Goal: Task Accomplishment & Management: Use online tool/utility

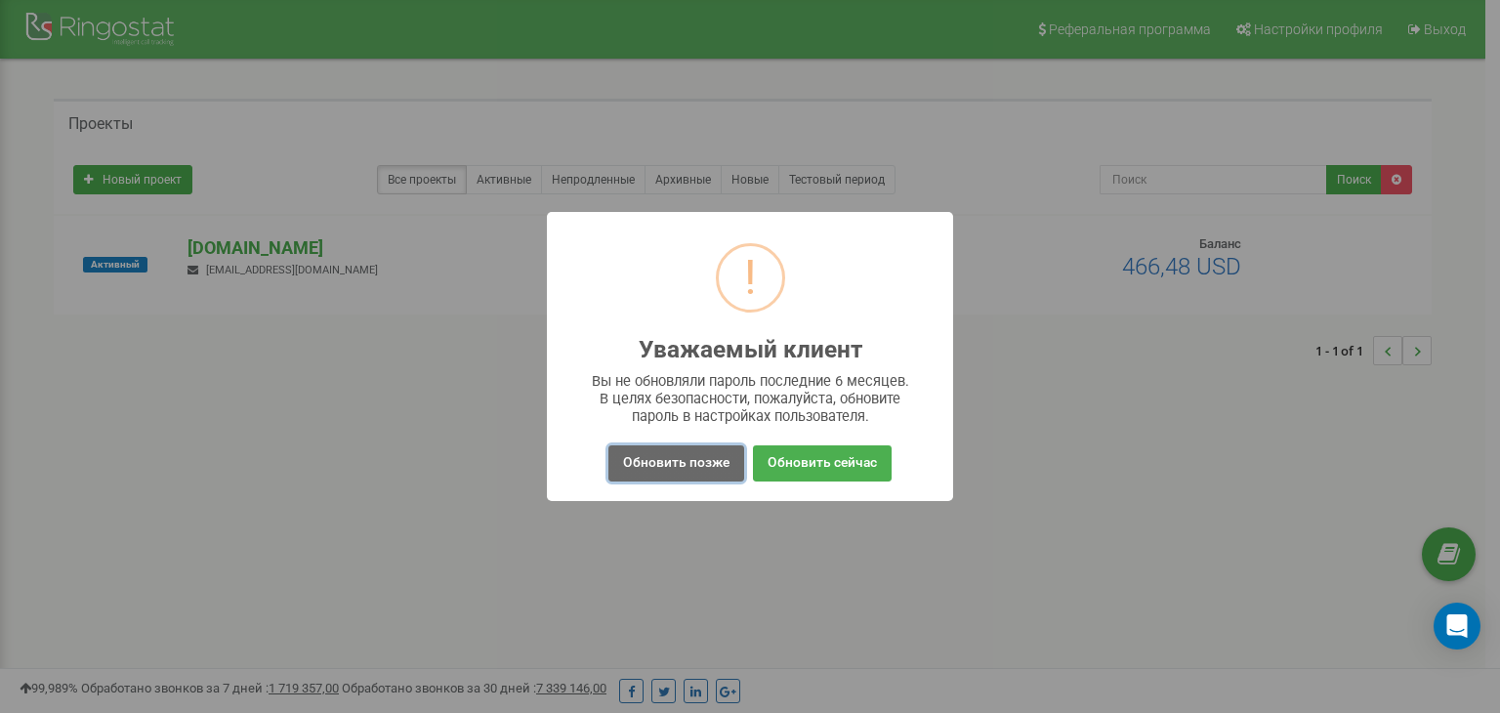
click at [660, 470] on button "Обновить позже" at bounding box center [677, 463] width 136 height 36
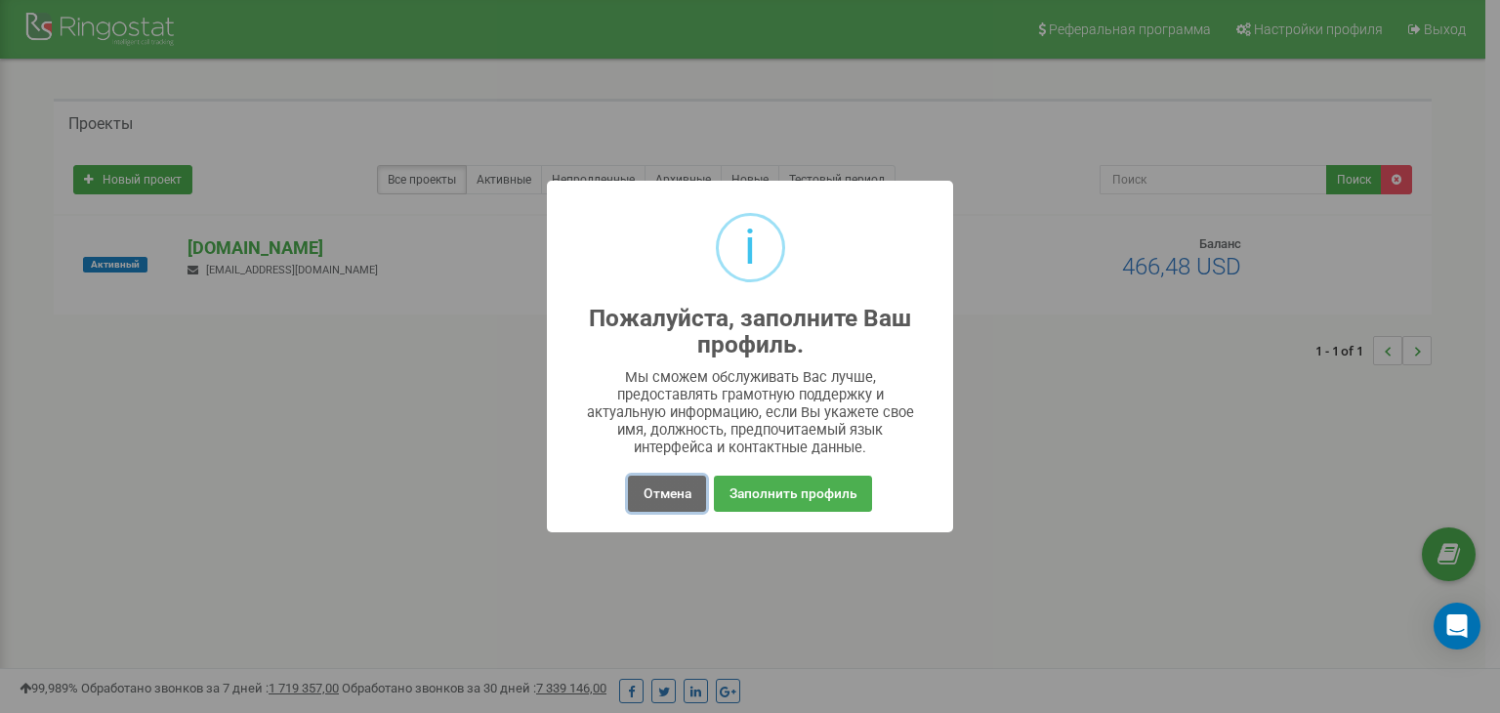
click at [703, 482] on button "Отмена" at bounding box center [666, 494] width 77 height 36
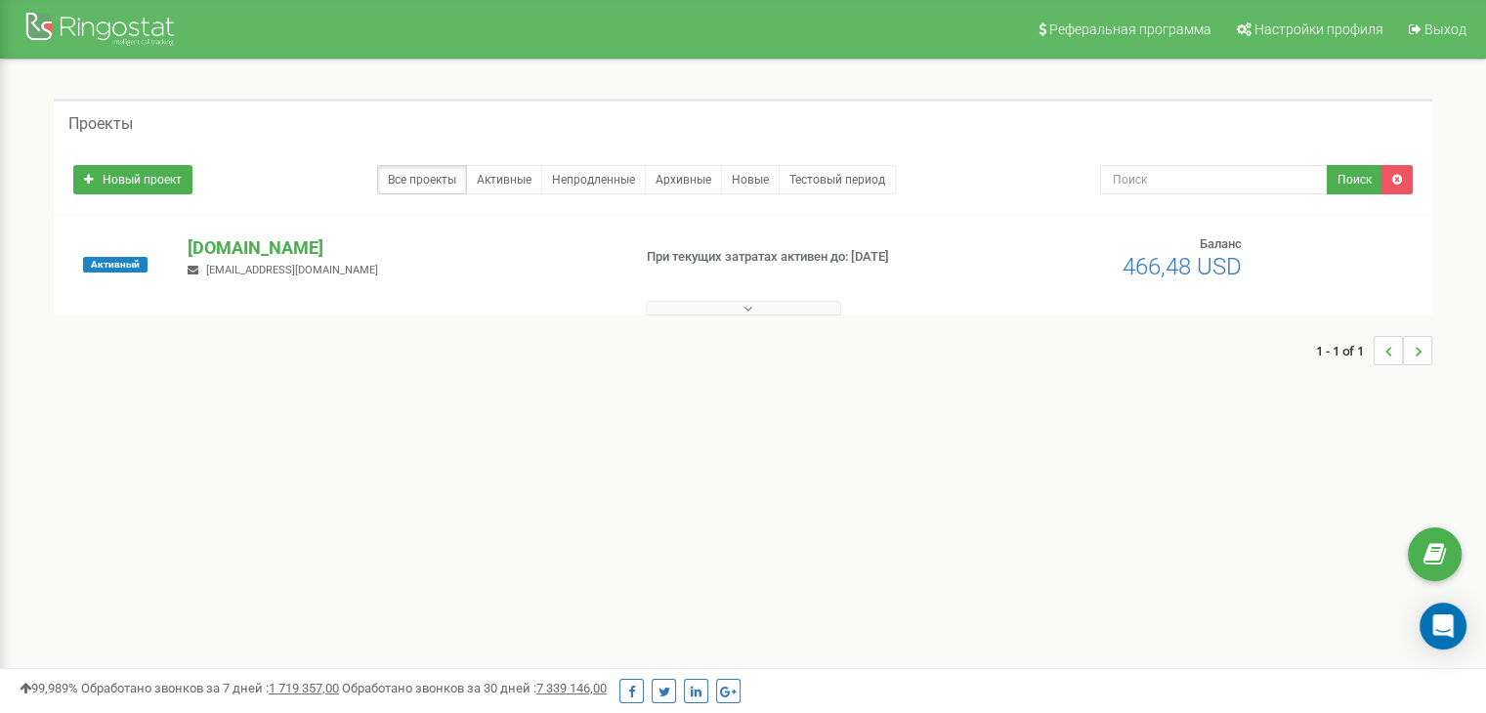
click at [299, 267] on span "[EMAIL_ADDRESS][DOMAIN_NAME]" at bounding box center [292, 270] width 172 height 13
click at [297, 249] on p "[DOMAIN_NAME]" at bounding box center [401, 247] width 427 height 25
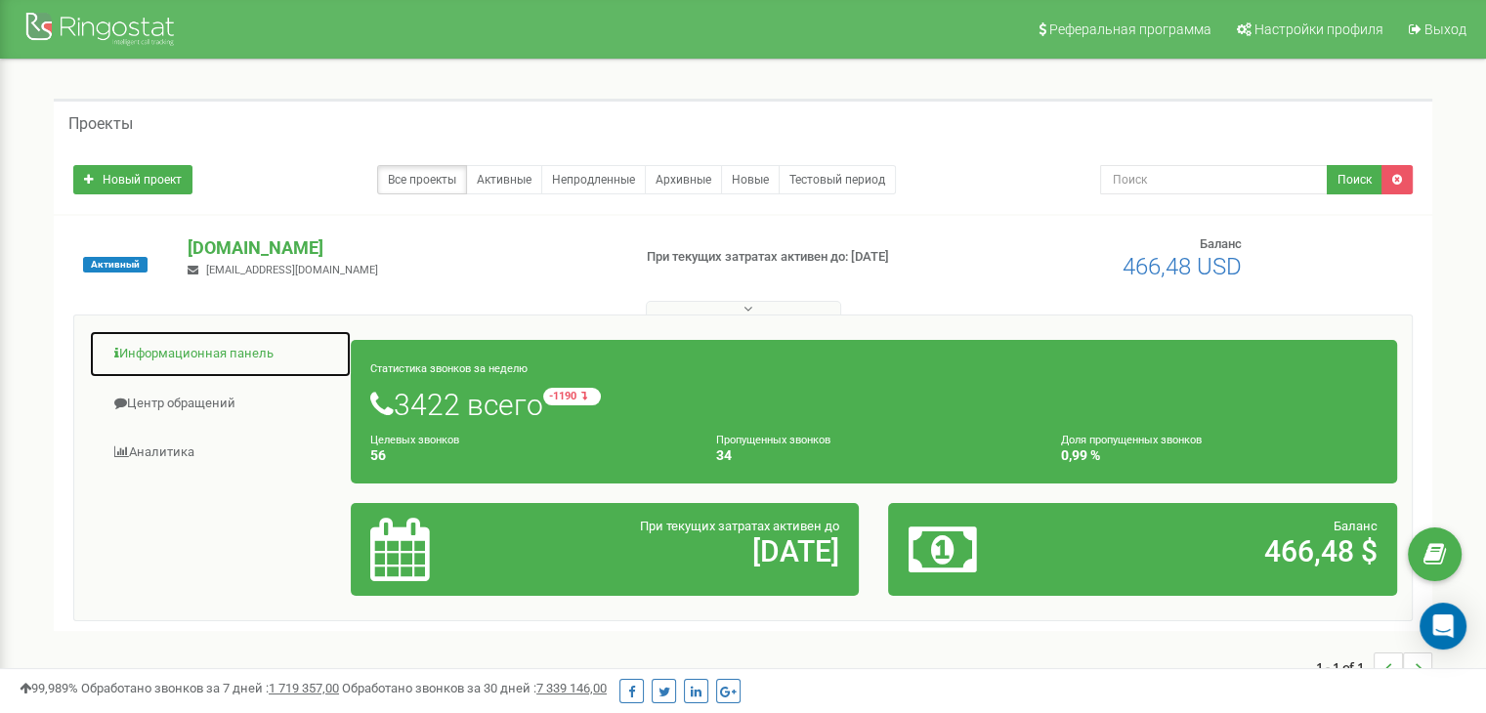
click at [132, 354] on link "Информационная панель" at bounding box center [220, 354] width 263 height 48
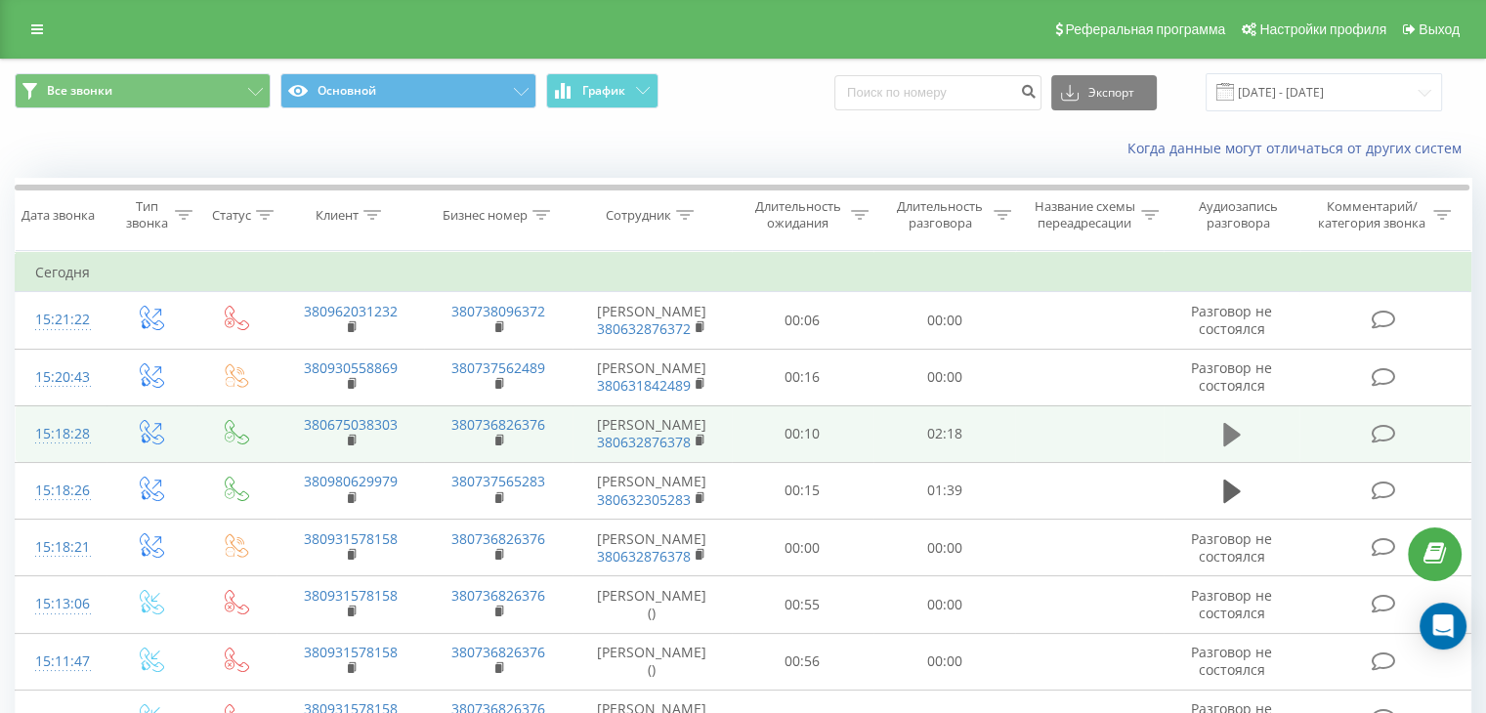
click at [1231, 448] on icon at bounding box center [1232, 434] width 18 height 27
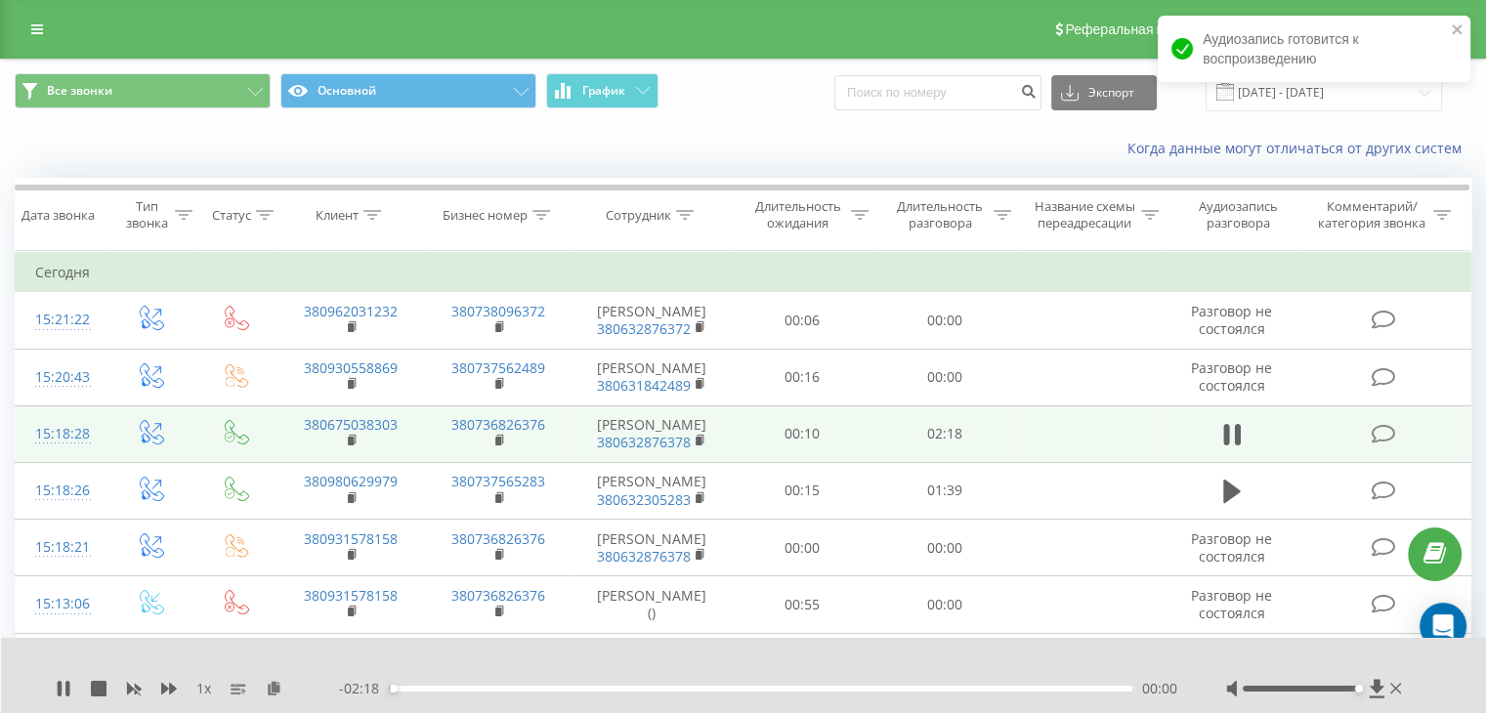
drag, startPoint x: 1306, startPoint y: 689, endPoint x: 1371, endPoint y: 697, distance: 66.0
click at [1371, 697] on div "1 x - 02:18 00:00 00:00" at bounding box center [744, 675] width 1486 height 75
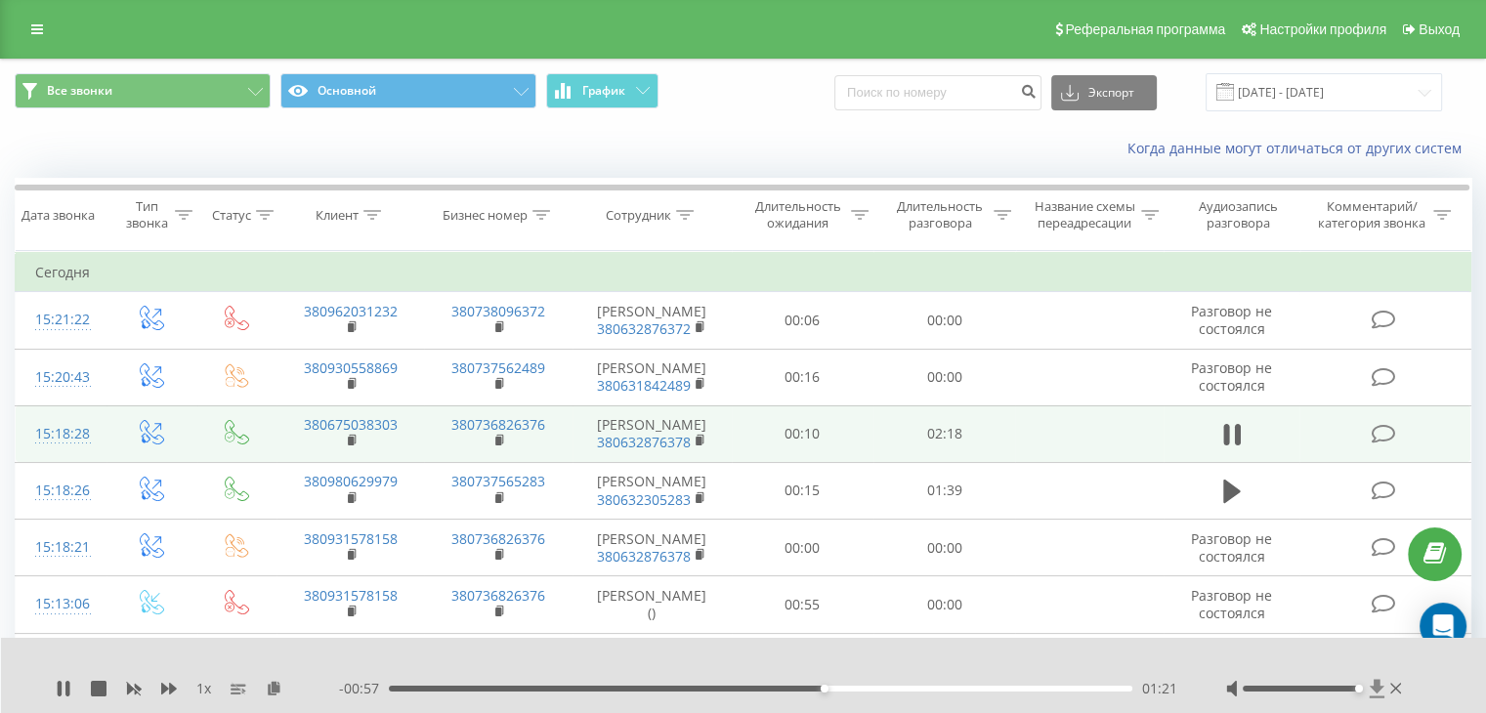
click at [1376, 691] on icon at bounding box center [1376, 688] width 15 height 19
